Goal: Task Accomplishment & Management: Manage account settings

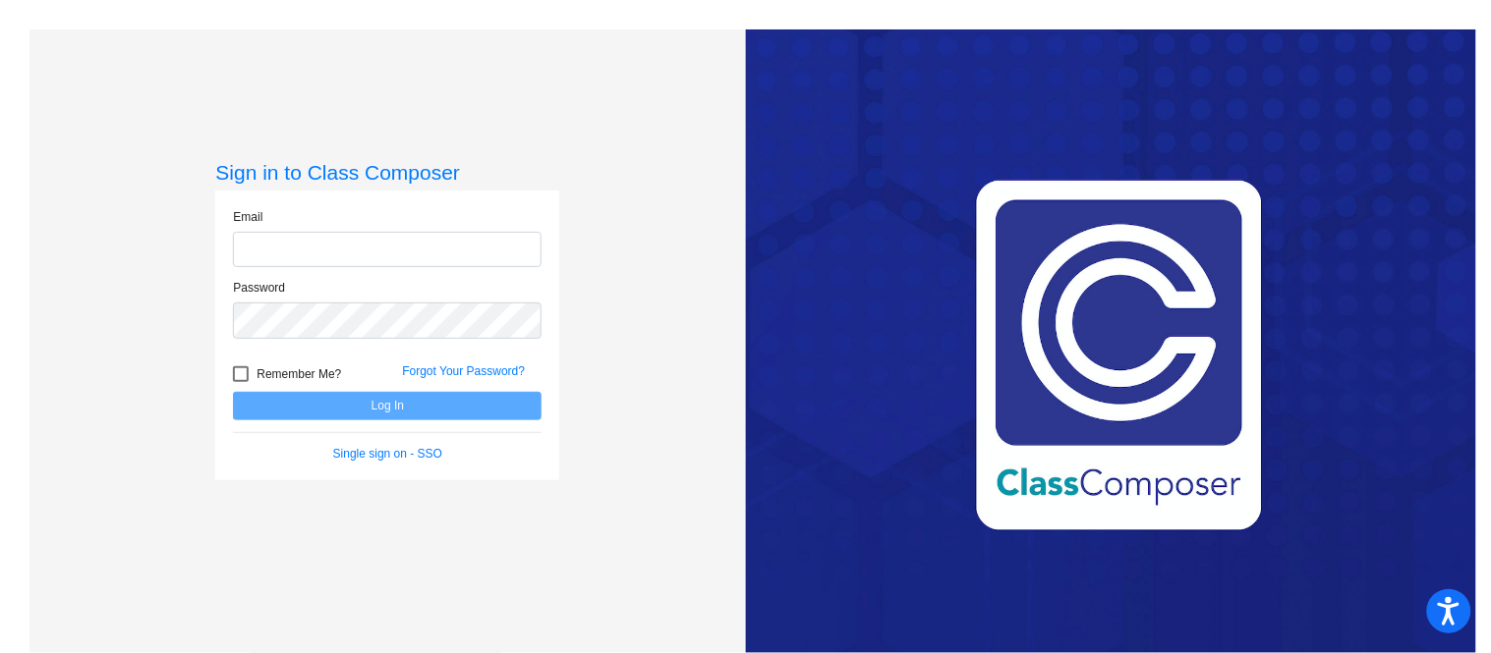
type input "[EMAIL_ADDRESS][DOMAIN_NAME]"
click at [361, 395] on button "Log In" at bounding box center [387, 406] width 309 height 28
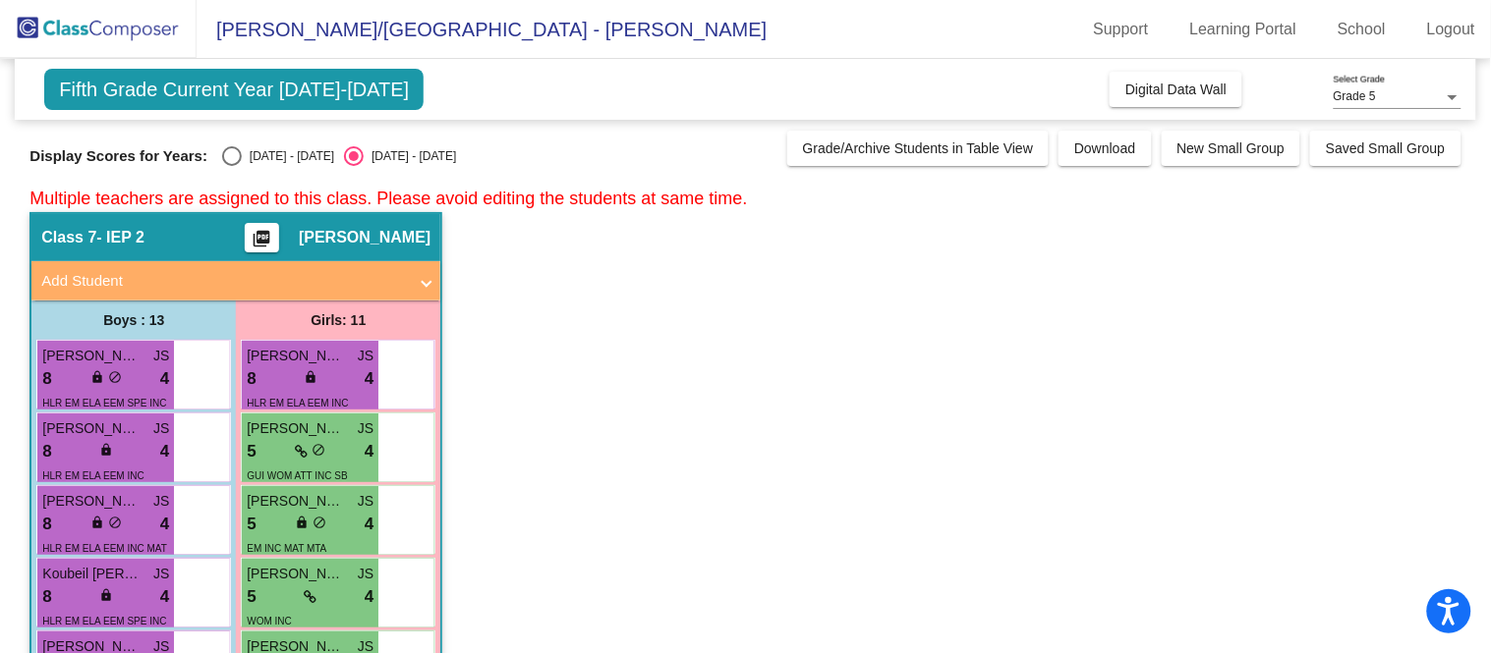
scroll to position [3, 0]
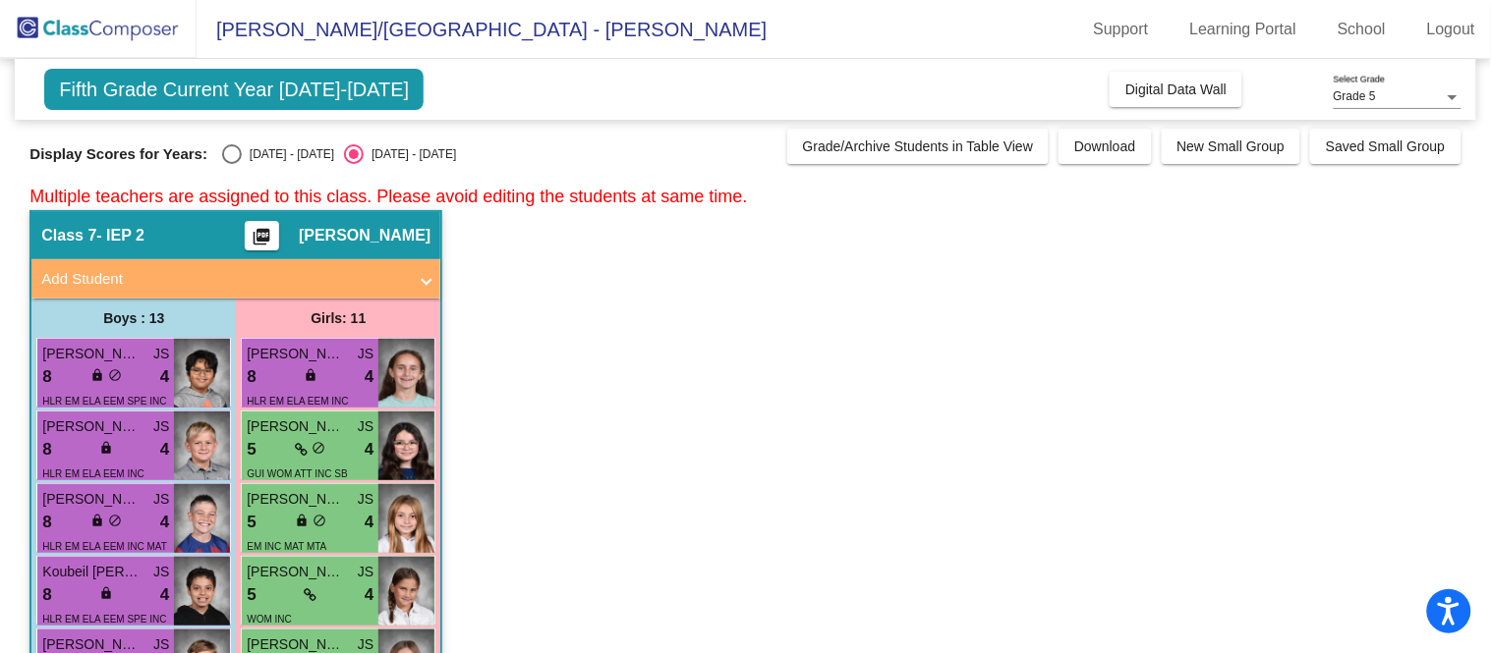
click at [224, 150] on div "Select an option" at bounding box center [232, 154] width 20 height 20
click at [231, 164] on input "[DATE] - [DATE]" at bounding box center [231, 164] width 1 height 1
radio input "true"
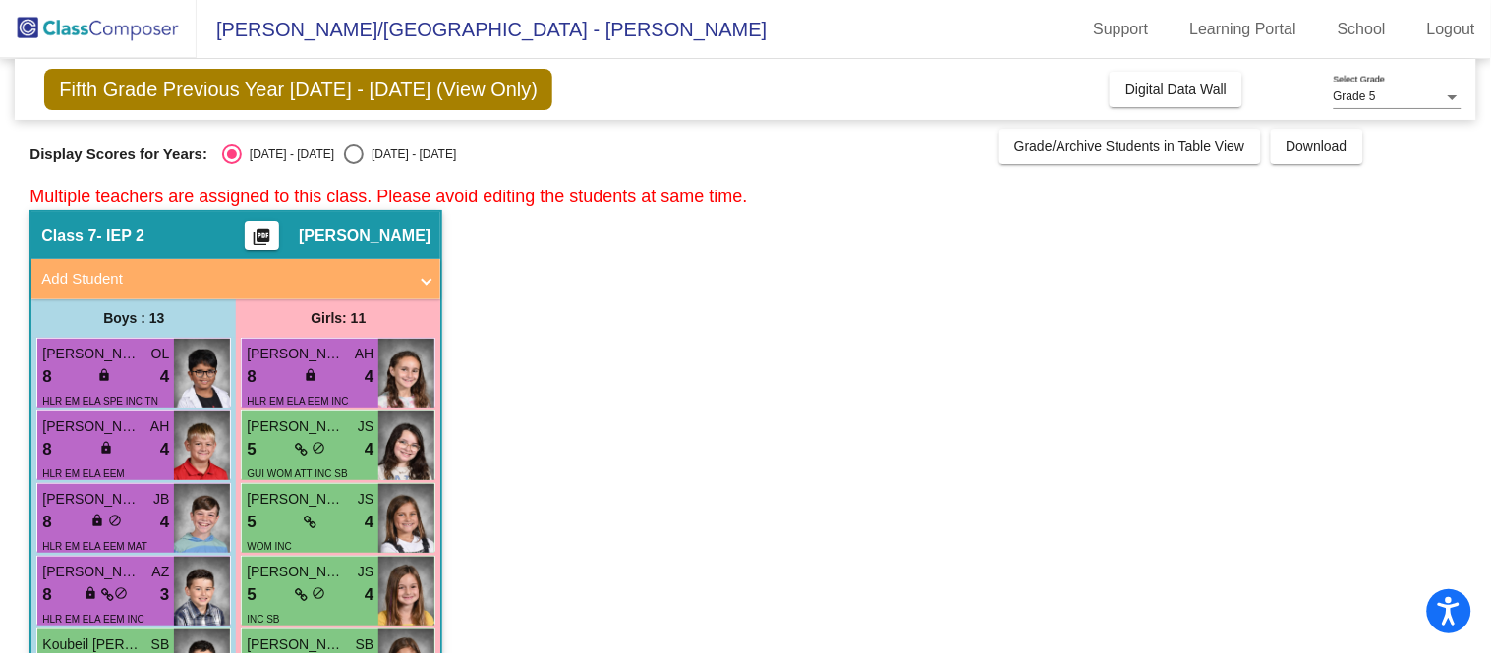
click at [344, 151] on div "Select an option" at bounding box center [354, 154] width 20 height 20
click at [353, 164] on input "[DATE] - [DATE]" at bounding box center [353, 164] width 1 height 1
radio input "true"
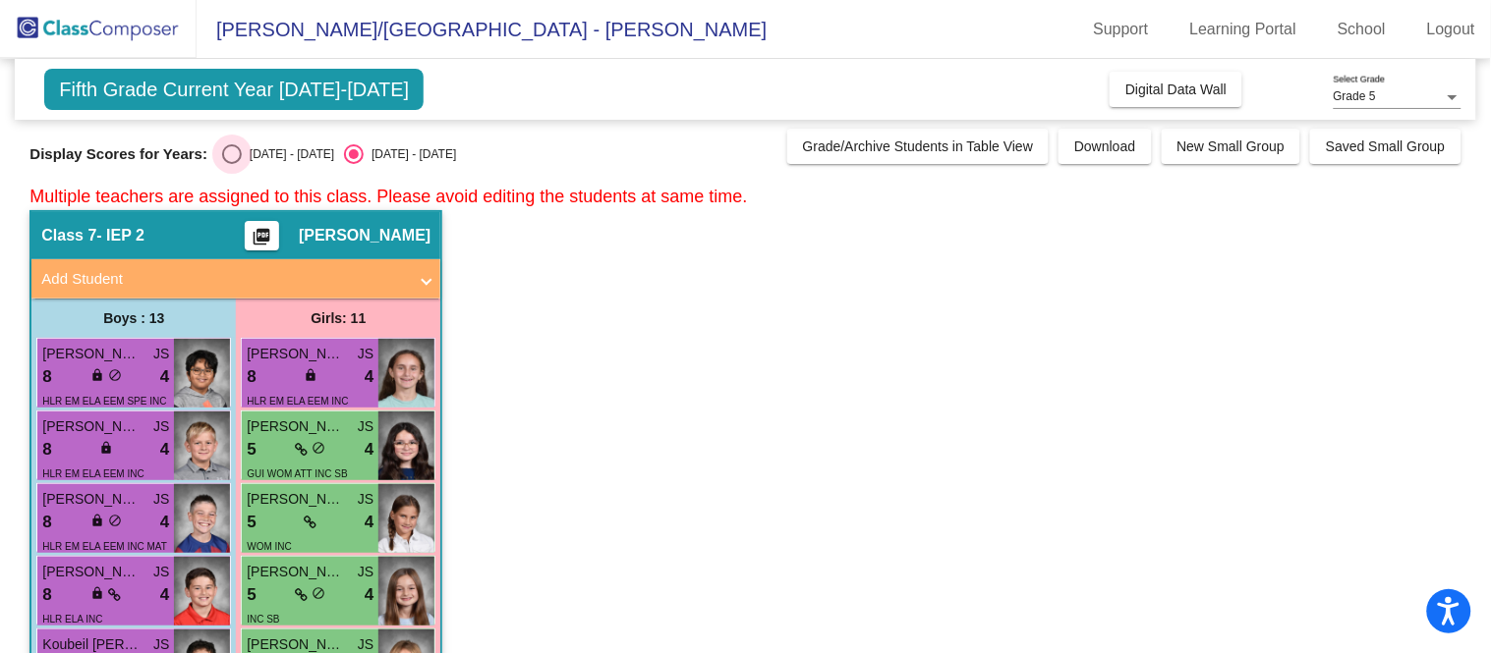
click at [236, 147] on div "Select an option" at bounding box center [232, 154] width 20 height 20
click at [232, 164] on input "[DATE] - [DATE]" at bounding box center [231, 164] width 1 height 1
radio input "true"
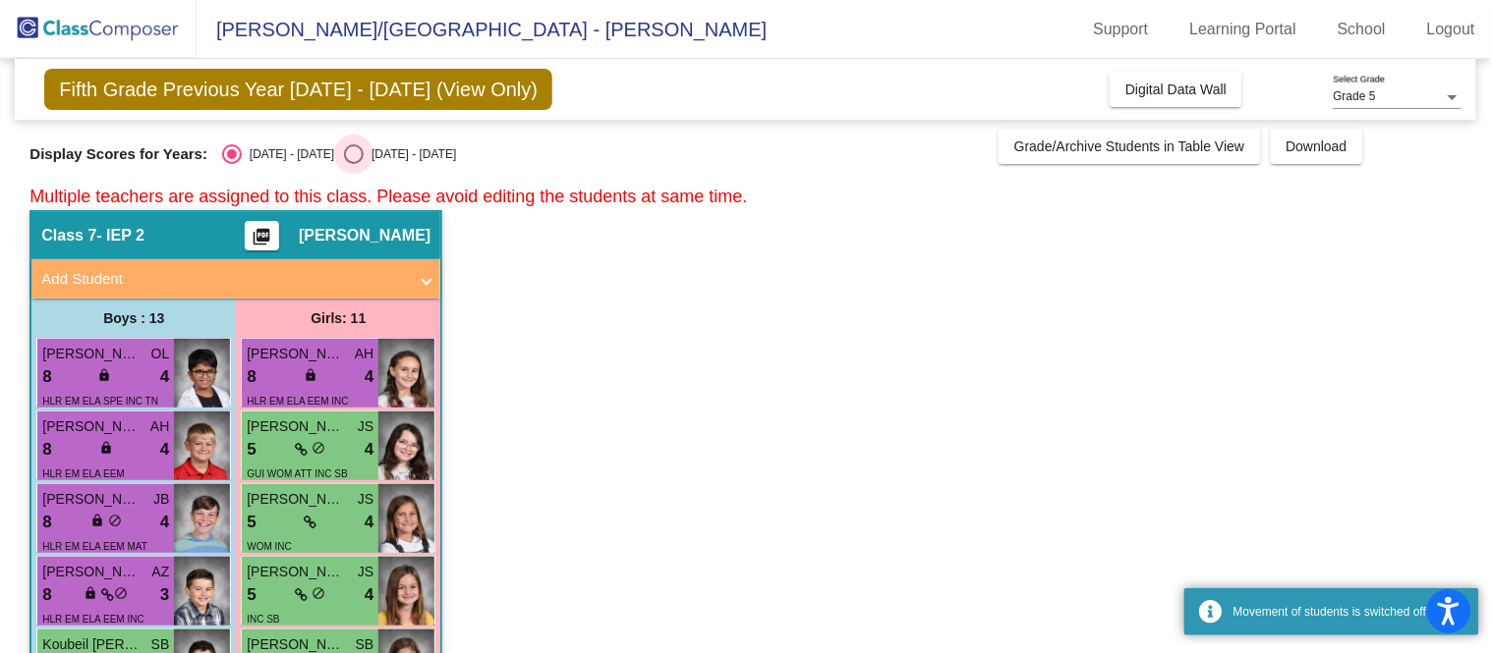
click at [344, 155] on div "Select an option" at bounding box center [354, 154] width 20 height 20
click at [353, 164] on input "[DATE] - [DATE]" at bounding box center [353, 164] width 1 height 1
radio input "true"
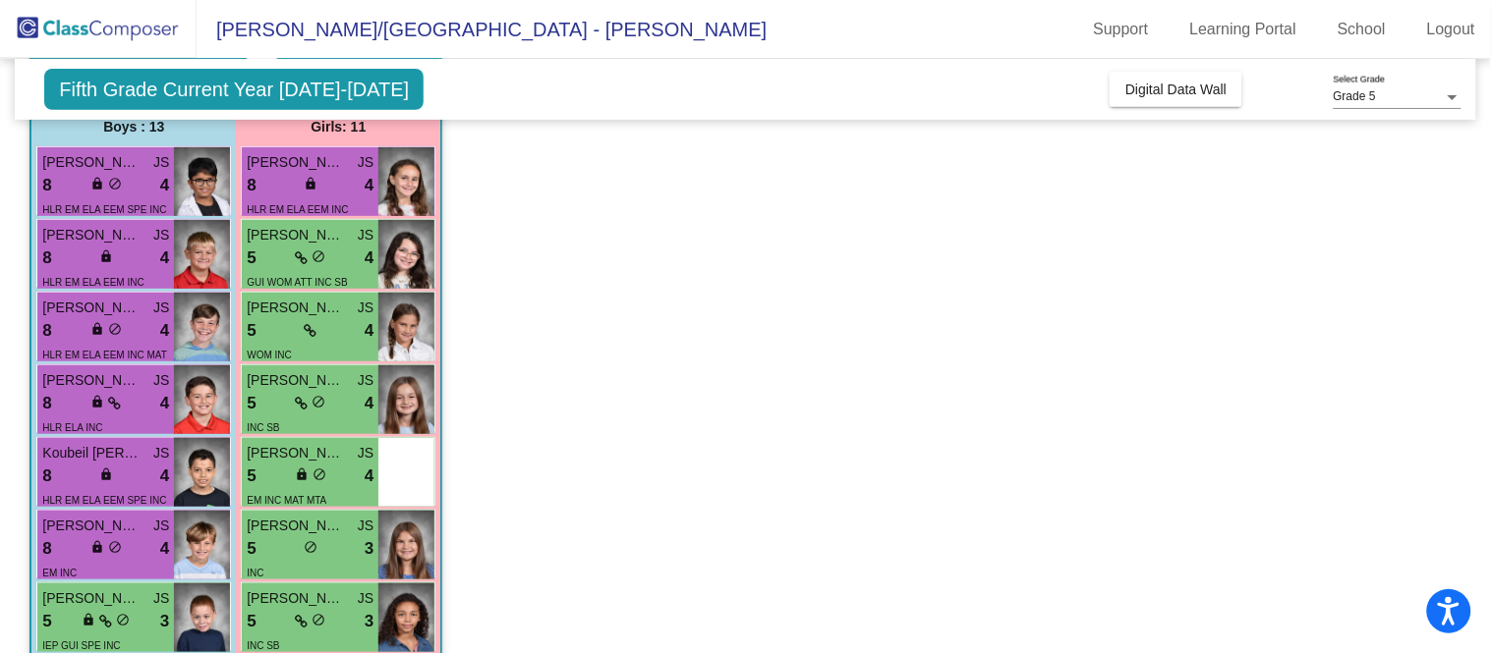
scroll to position [0, 0]
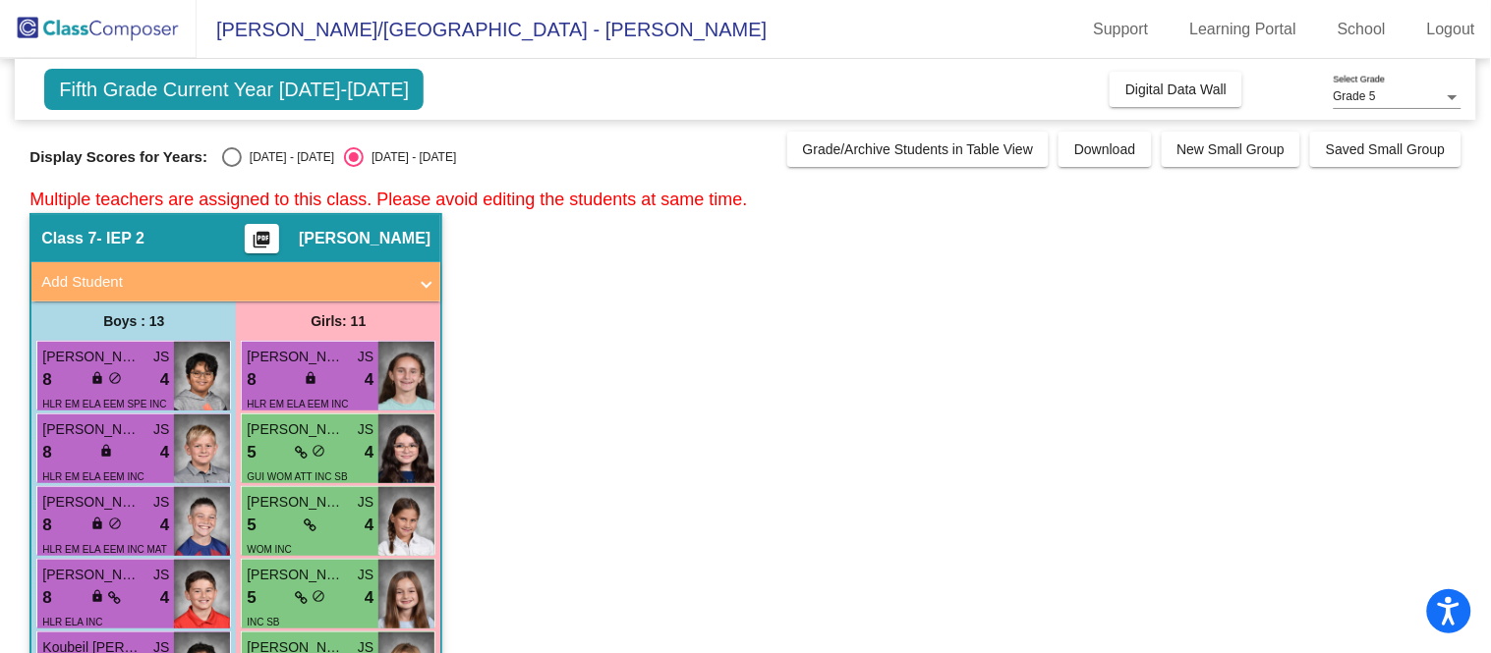
click at [171, 84] on span "Fifth Grade Current Year [DATE]-[DATE]" at bounding box center [233, 89] width 379 height 41
click at [1356, 94] on span "Grade 5" at bounding box center [1354, 96] width 42 height 14
click at [1013, 348] on div at bounding box center [745, 326] width 1491 height 653
